Goal: Check status: Check status

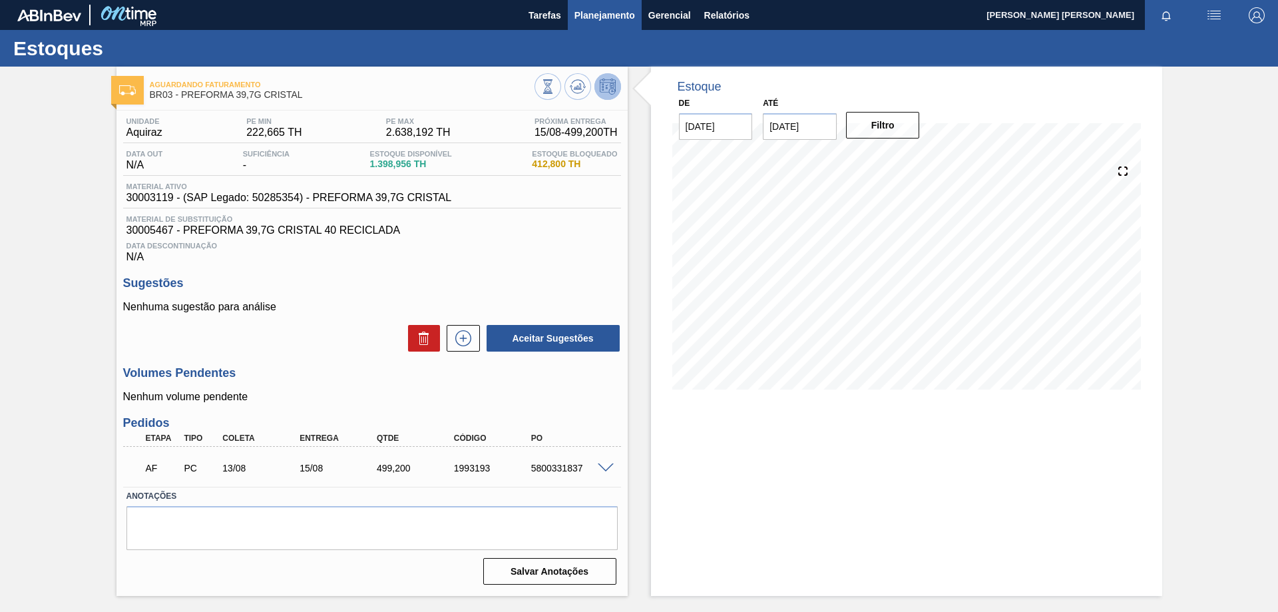
click at [606, 14] on span "Planejamento" at bounding box center [604, 15] width 61 height 16
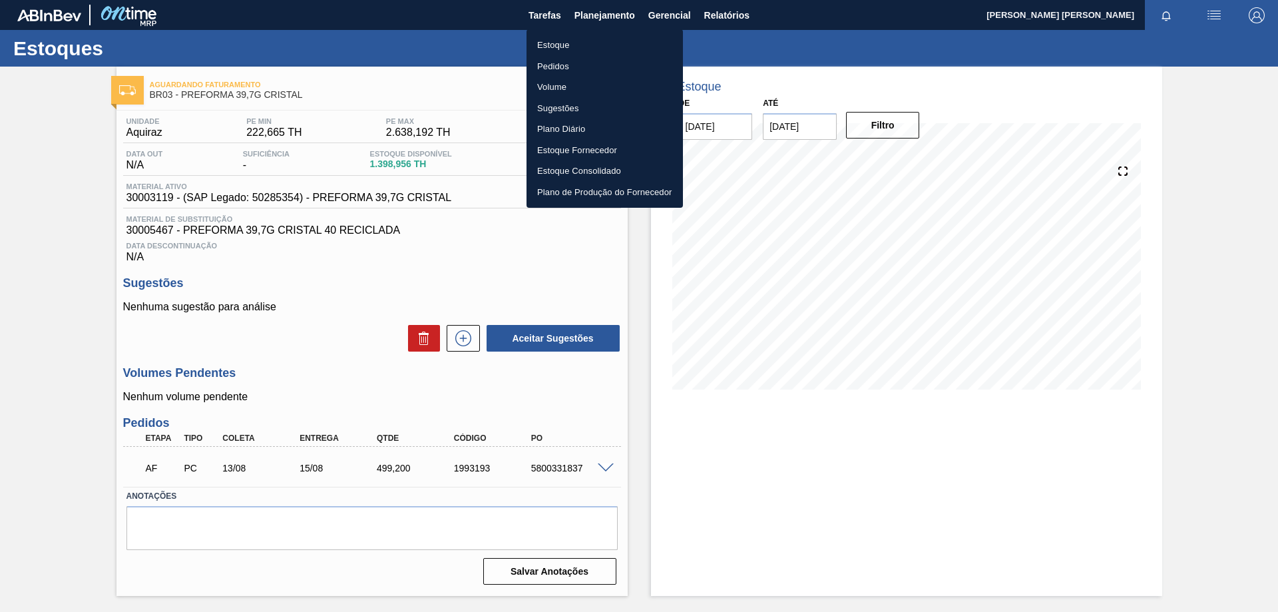
click at [568, 65] on li "Pedidos" at bounding box center [604, 66] width 156 height 21
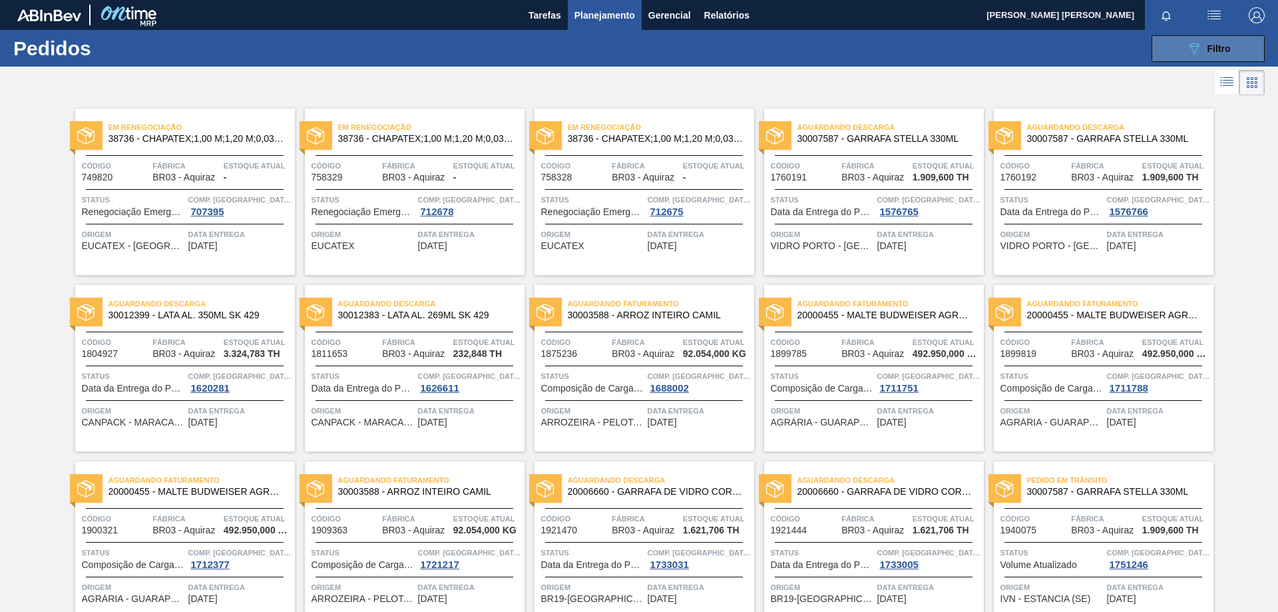
click at [1241, 51] on button "089F7B8B-B2A5-4AFE-B5C0-19BA573D28AC Filtro" at bounding box center [1207, 48] width 113 height 27
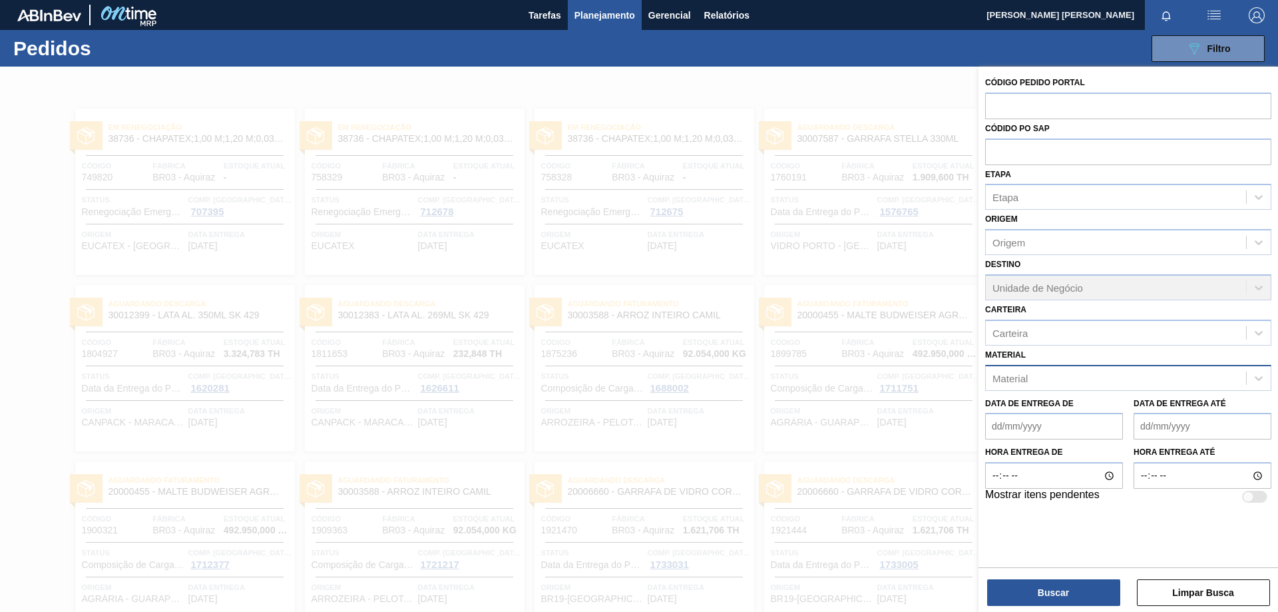
click at [1092, 383] on div "Material" at bounding box center [1116, 377] width 260 height 19
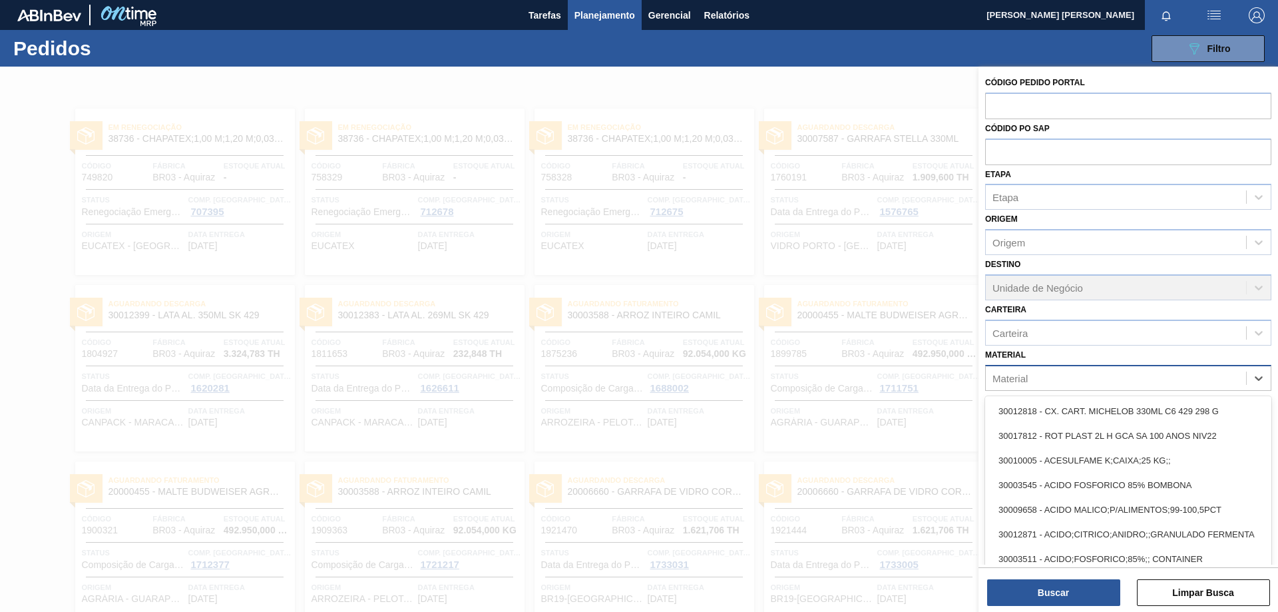
paste input "30007206"
type input "30007206"
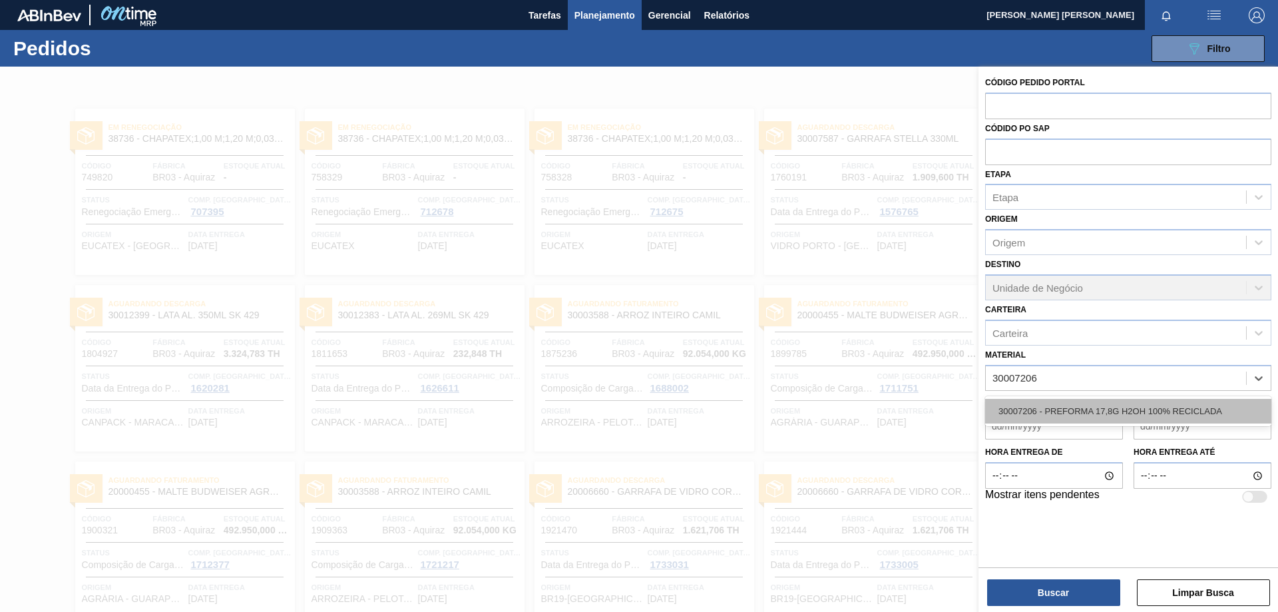
click at [1090, 414] on div "30007206 - PREFORMA 17,8G H2OH 100% RECICLADA" at bounding box center [1128, 411] width 286 height 25
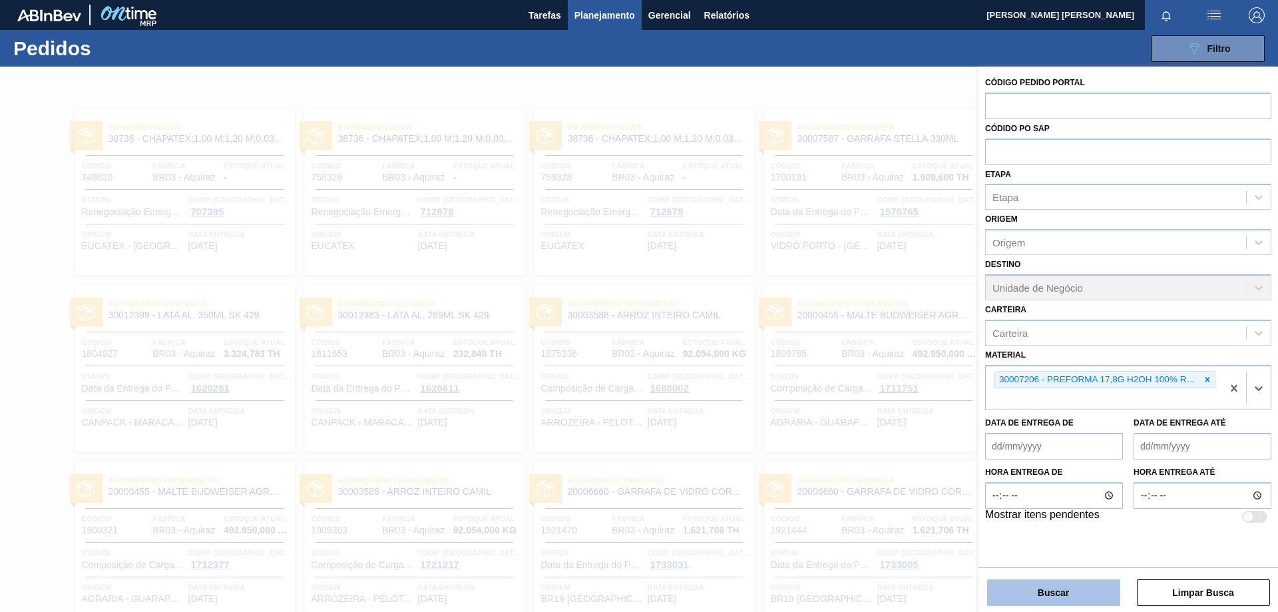
click at [1068, 594] on button "Buscar" at bounding box center [1053, 592] width 133 height 27
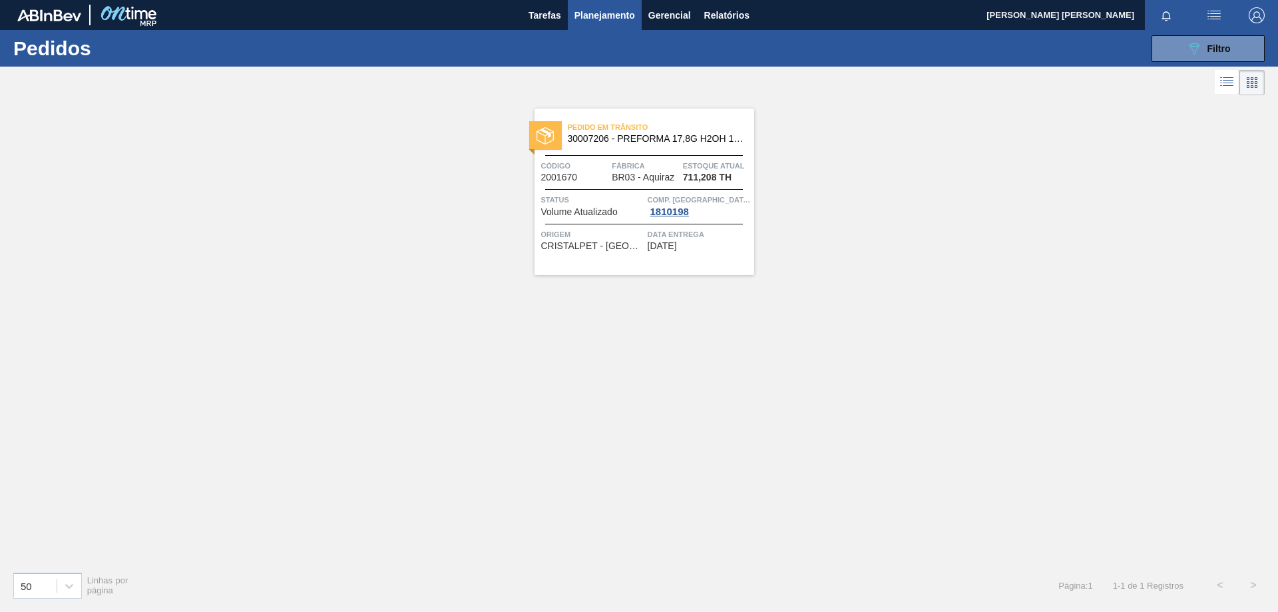
click at [610, 13] on span "Planejamento" at bounding box center [604, 15] width 61 height 16
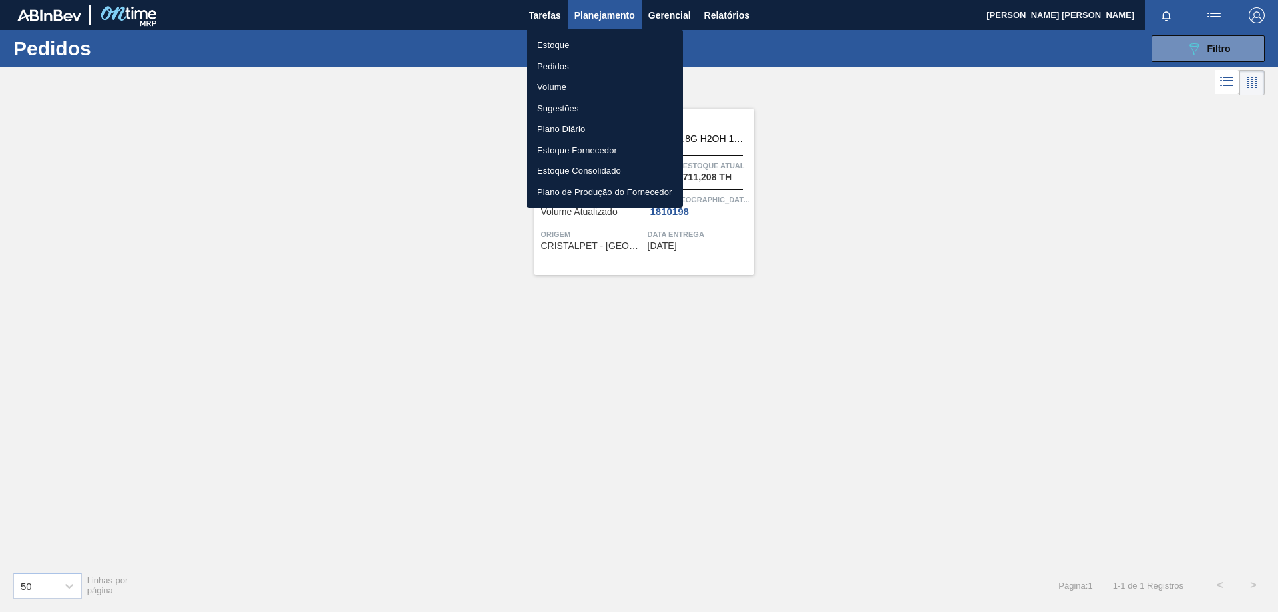
click at [576, 60] on li "Pedidos" at bounding box center [604, 66] width 156 height 21
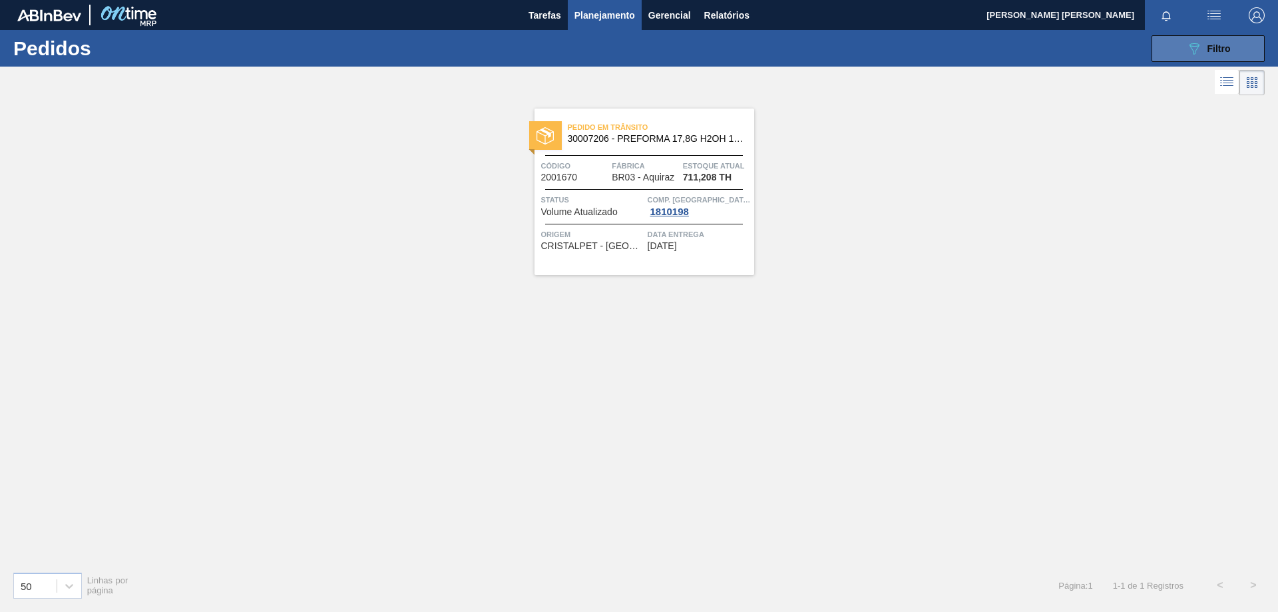
click at [1234, 45] on button "089F7B8B-B2A5-4AFE-B5C0-19BA573D28AC Filtro" at bounding box center [1207, 48] width 113 height 27
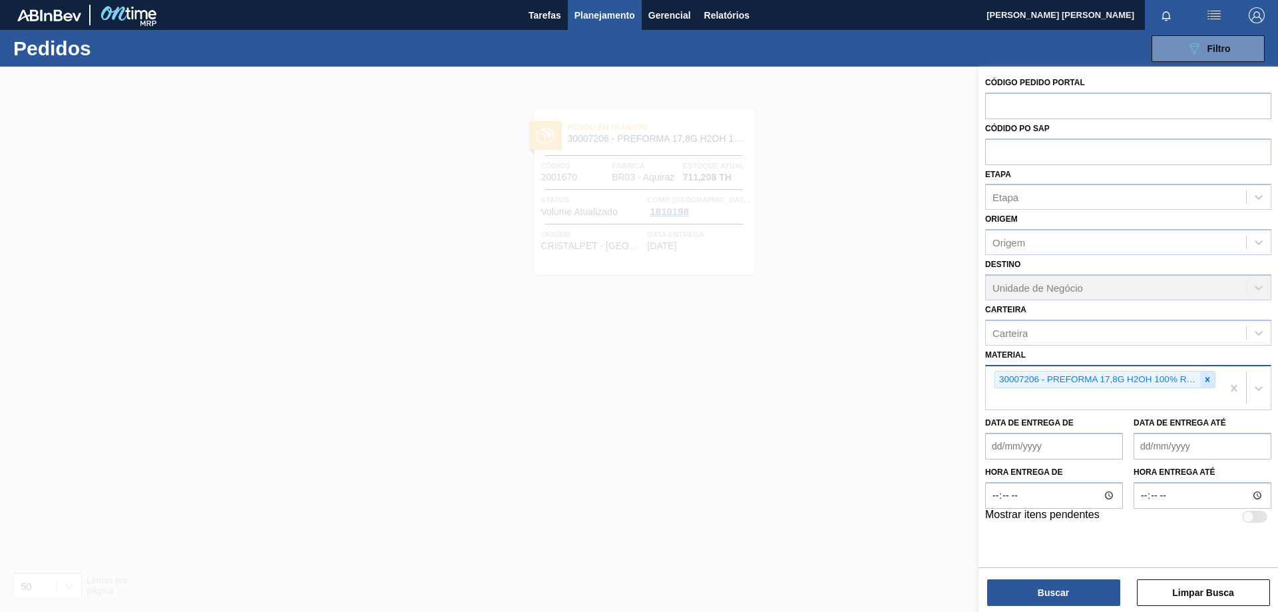
click at [1209, 384] on icon at bounding box center [1207, 379] width 9 height 9
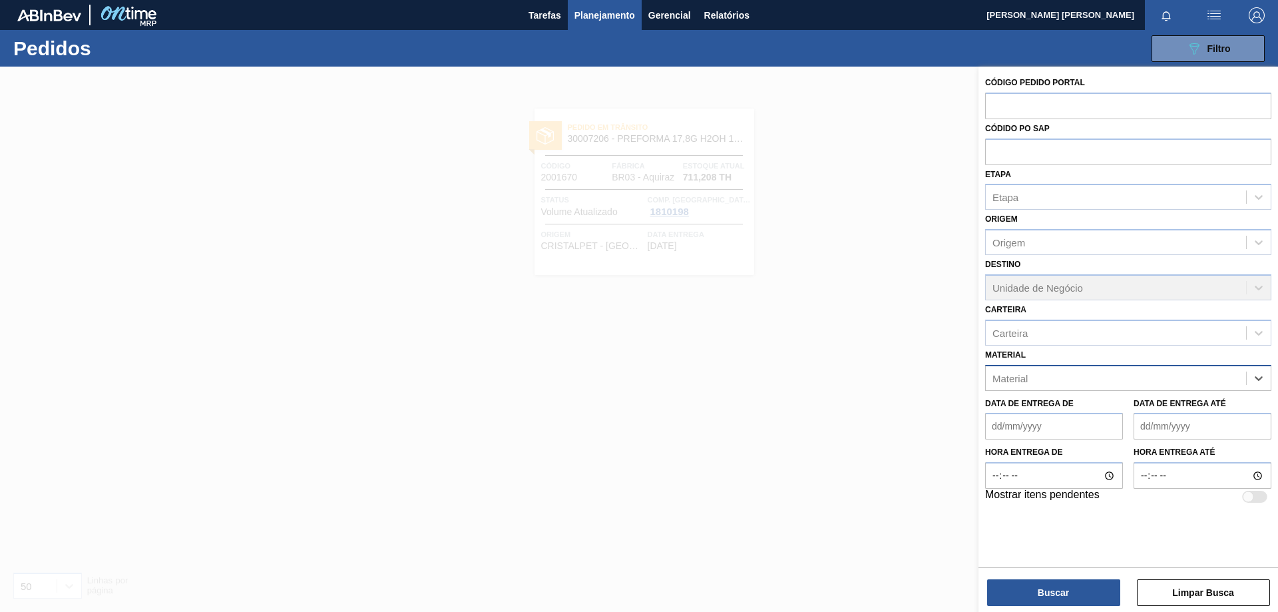
click at [602, 17] on span "Planejamento" at bounding box center [604, 15] width 61 height 16
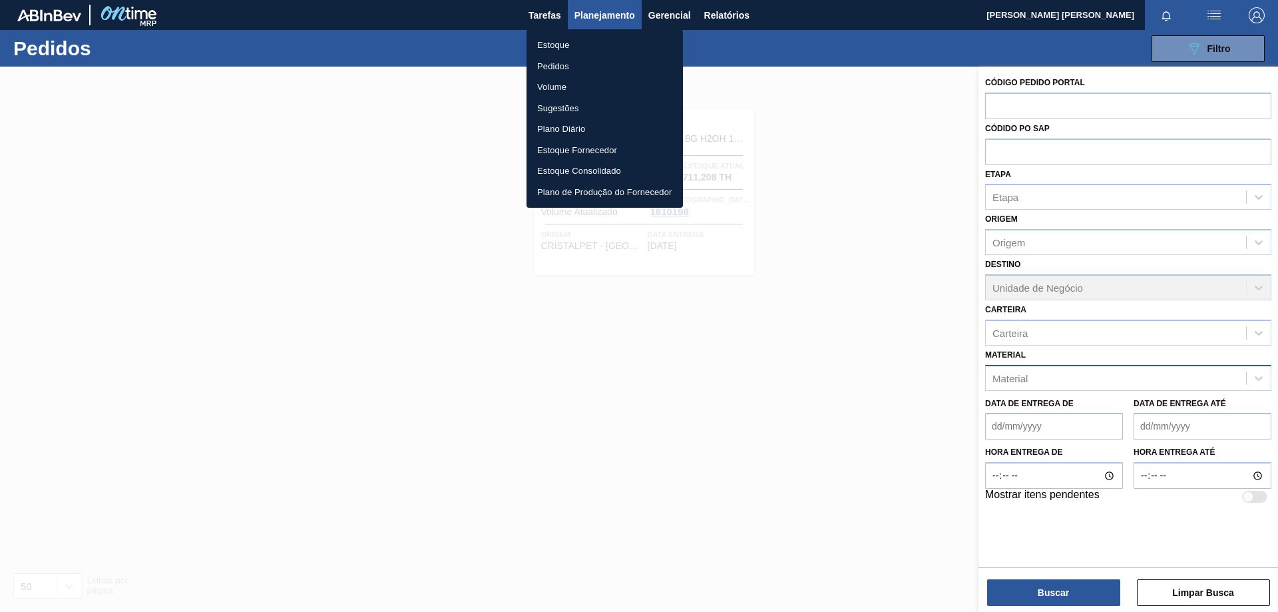
click at [559, 40] on li "Estoque" at bounding box center [604, 45] width 156 height 21
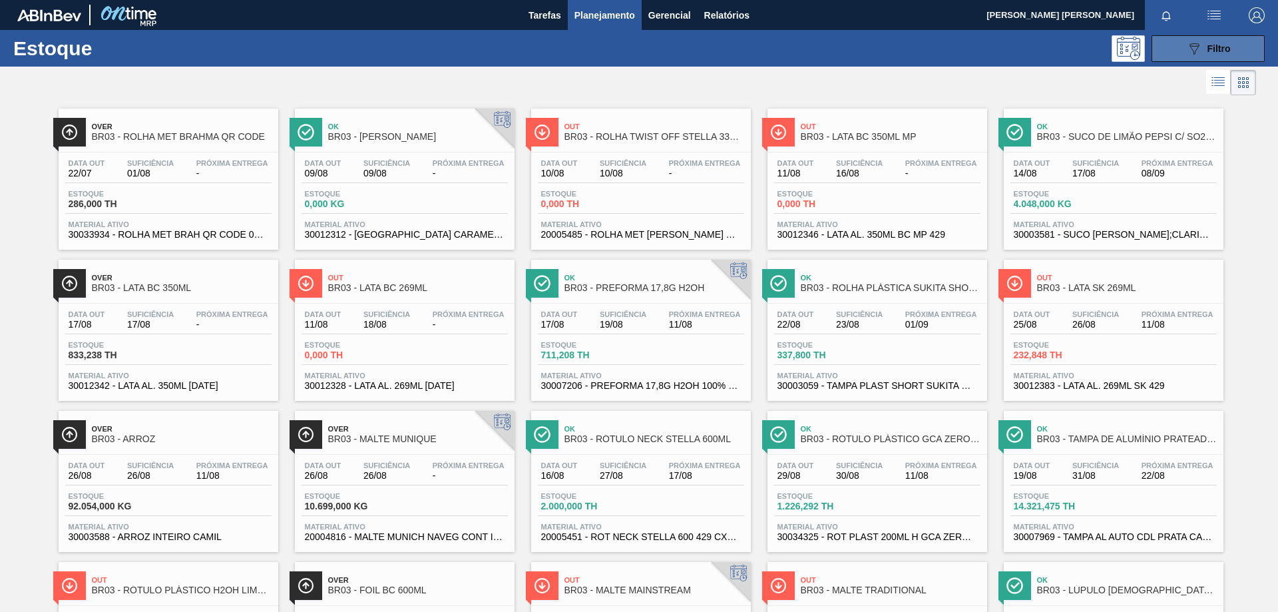
click at [1153, 43] on button "089F7B8B-B2A5-4AFE-B5C0-19BA573D28AC Filtro" at bounding box center [1207, 48] width 113 height 27
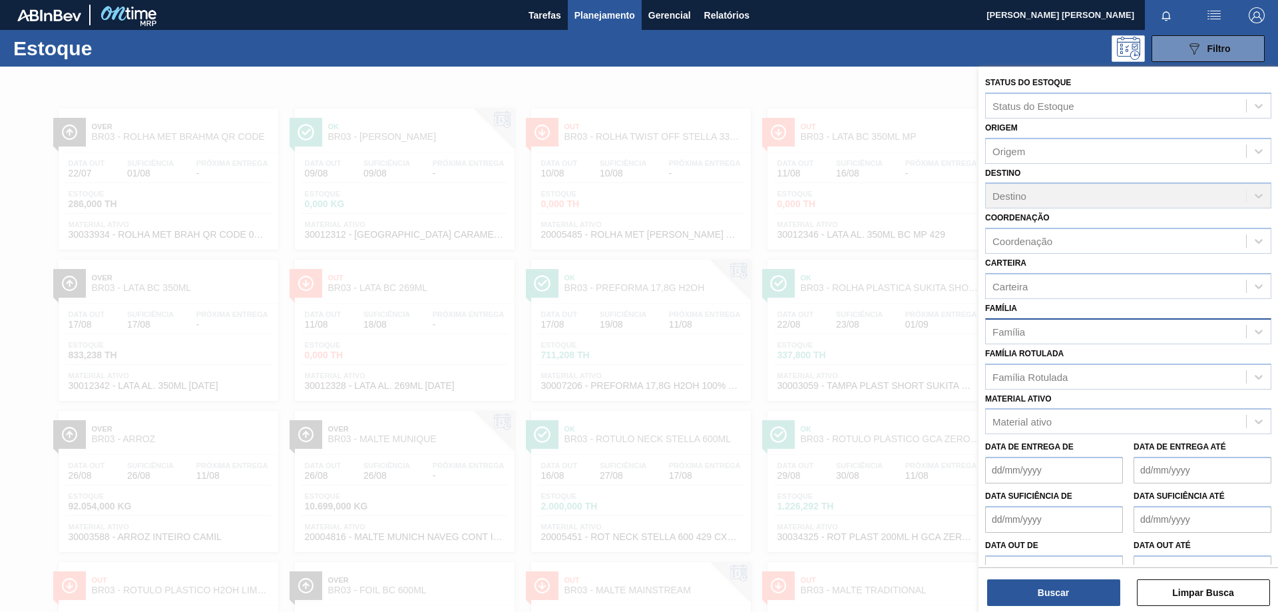
click at [1002, 339] on div "Família" at bounding box center [1116, 330] width 260 height 19
type input "pre"
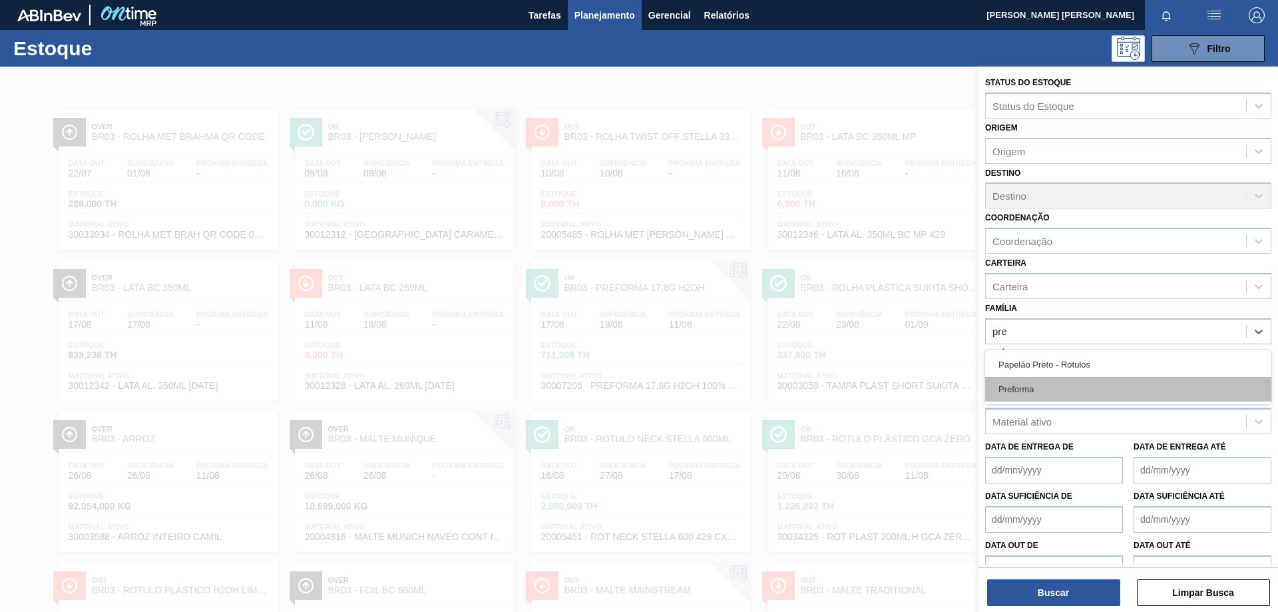
click at [1030, 389] on div "Preforma" at bounding box center [1128, 389] width 286 height 25
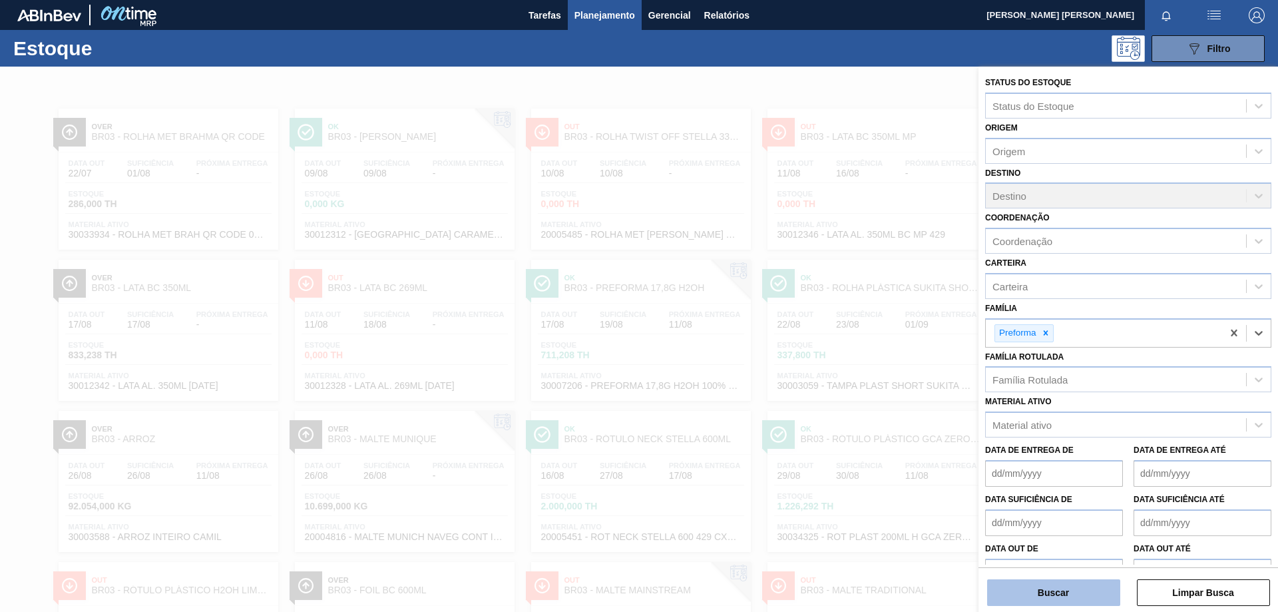
click at [1057, 592] on button "Buscar" at bounding box center [1053, 592] width 133 height 27
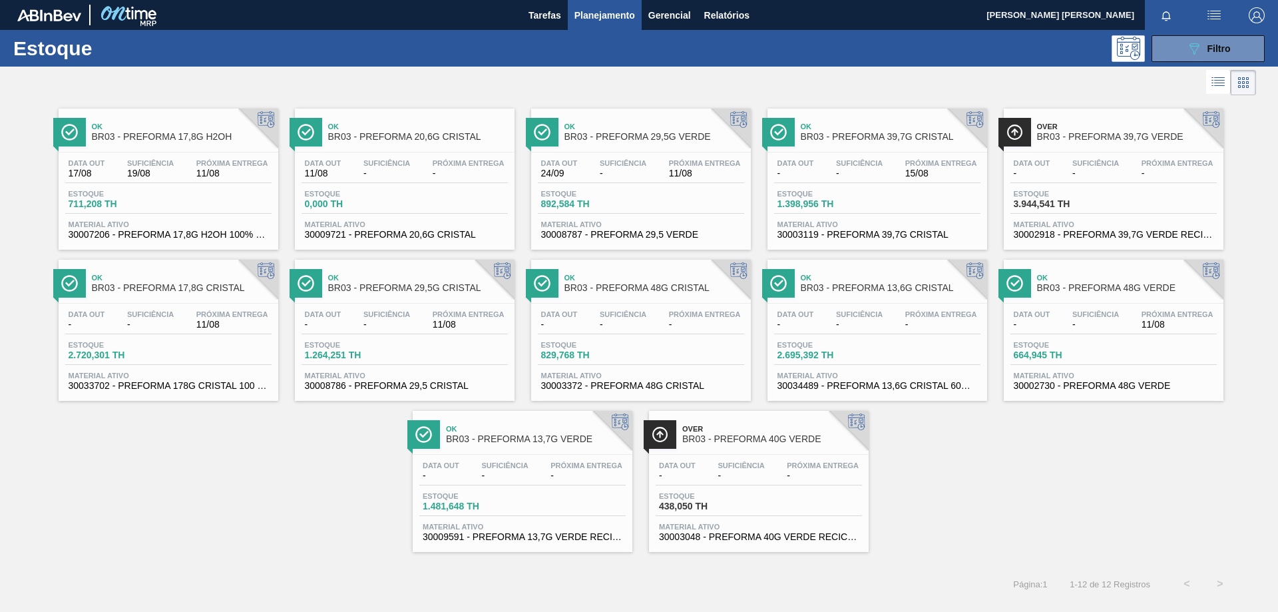
click at [158, 153] on div "Data out 17/08 Suficiência 19/08 Próxima Entrega 11/08 Estoque 711,208 TH Mater…" at bounding box center [169, 197] width 220 height 91
